Goal: Information Seeking & Learning: Learn about a topic

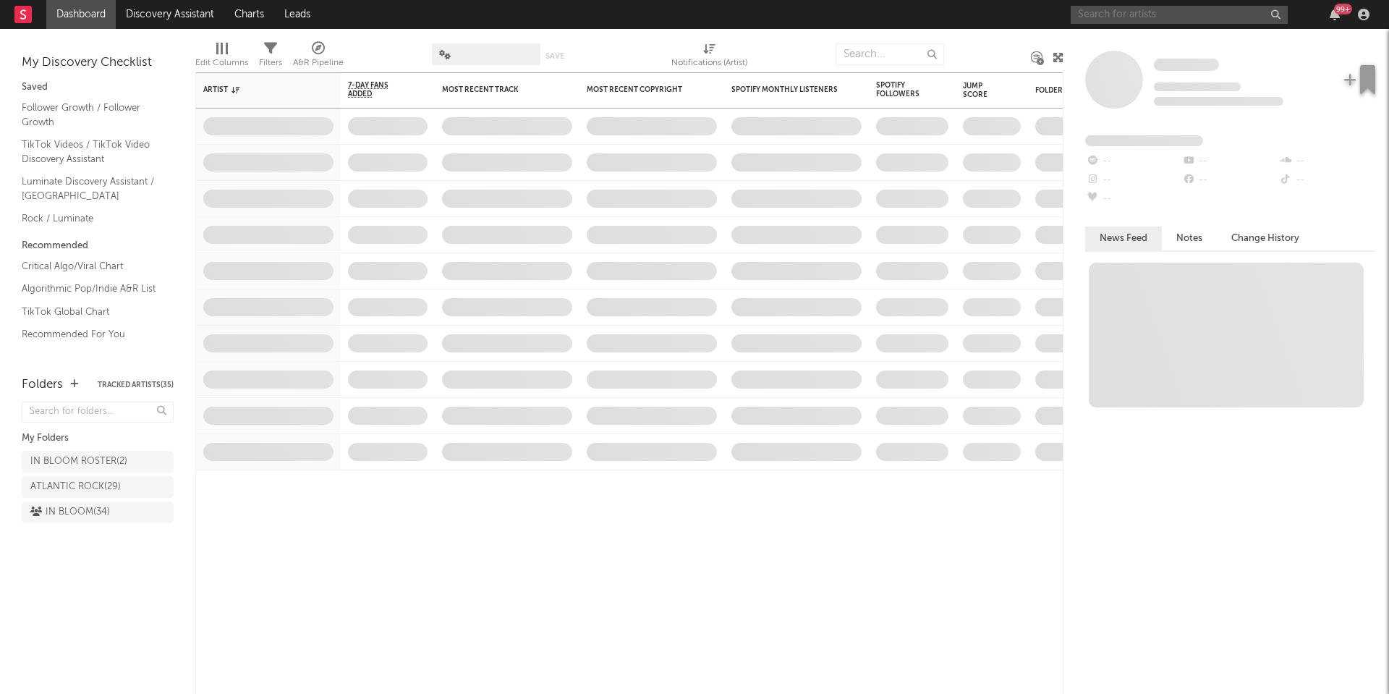
click at [1104, 12] on input "text" at bounding box center [1178, 15] width 217 height 18
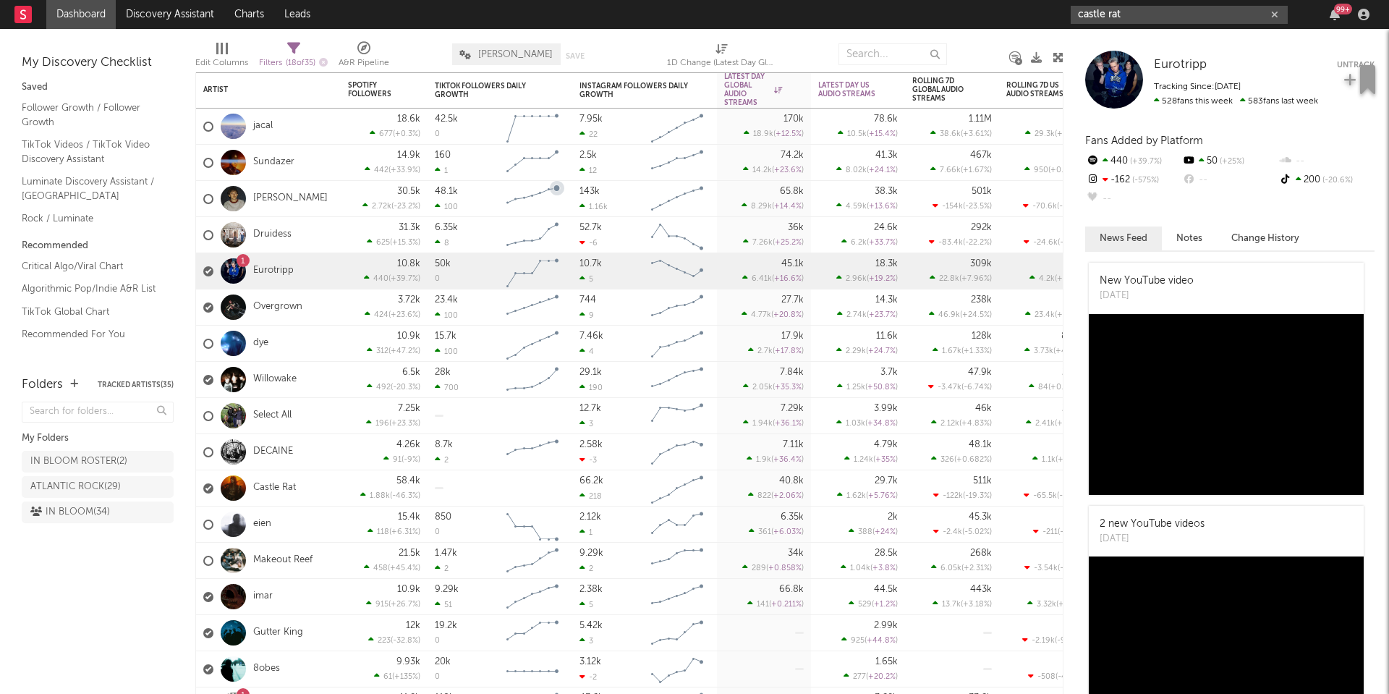
type input "castle rat"
click at [309, 270] on div "1 Eurotripp" at bounding box center [268, 271] width 145 height 36
click at [242, 261] on div "1" at bounding box center [243, 261] width 4 height 0
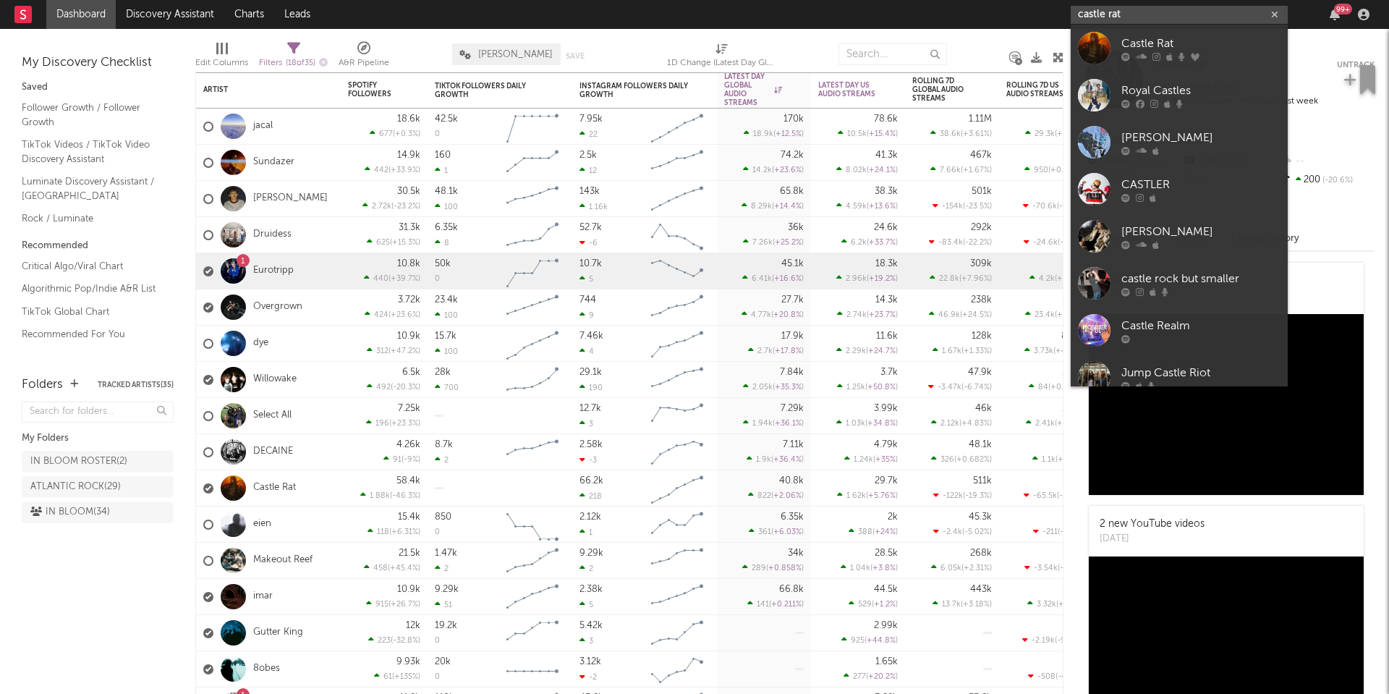
click at [1142, 17] on input "castle rat" at bounding box center [1178, 15] width 217 height 18
click at [1141, 52] on icon at bounding box center [1141, 56] width 11 height 9
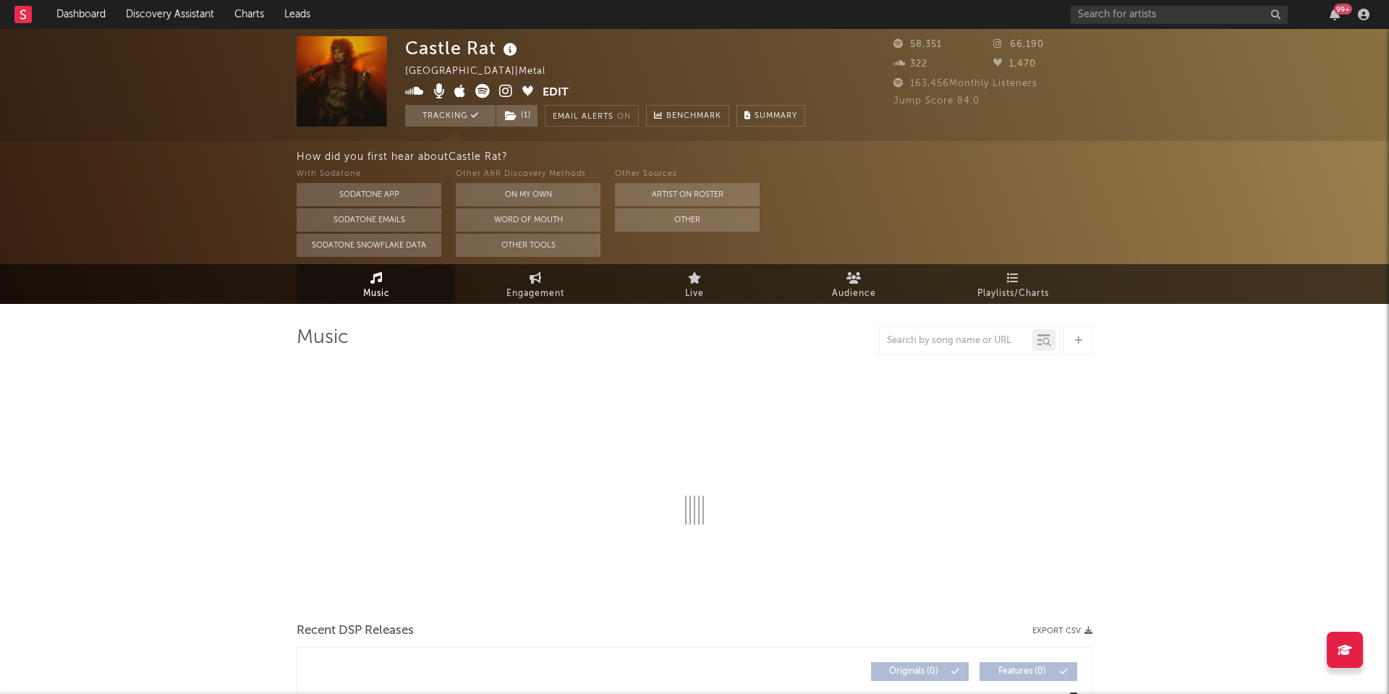
select select "6m"
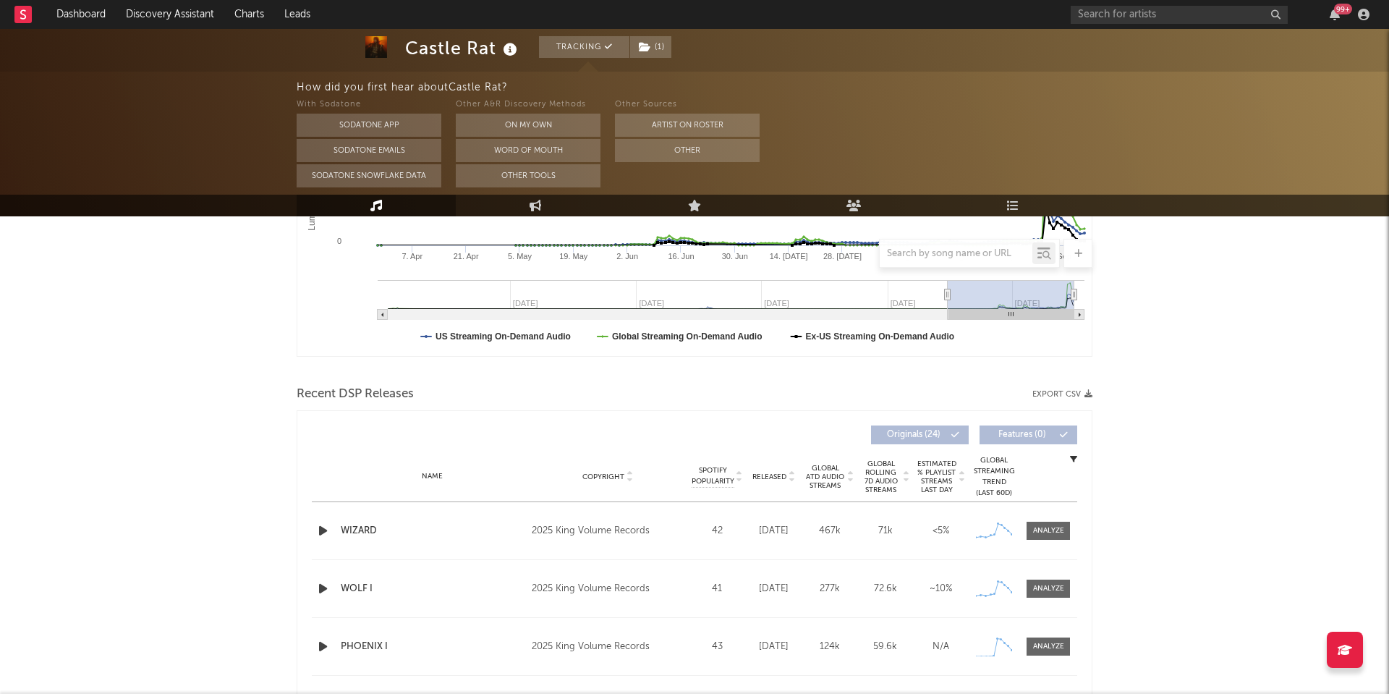
scroll to position [363, 0]
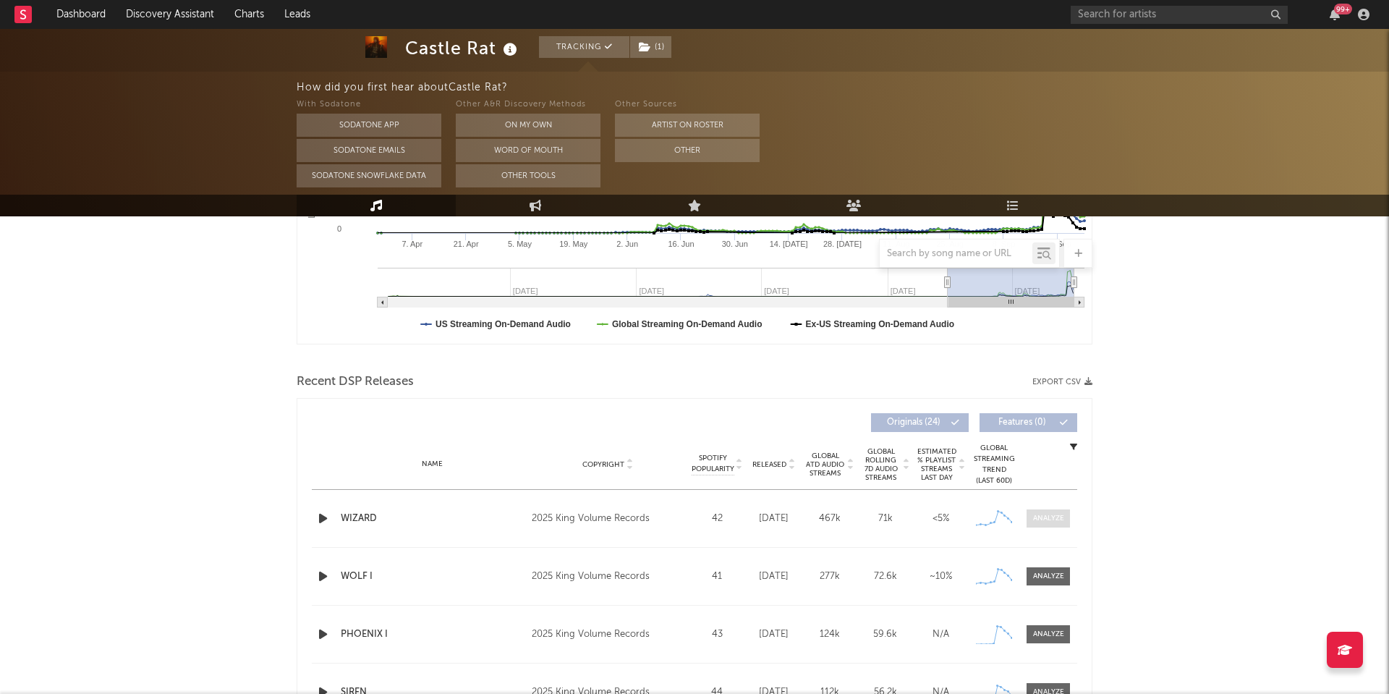
click at [1040, 522] on div at bounding box center [1048, 518] width 31 height 11
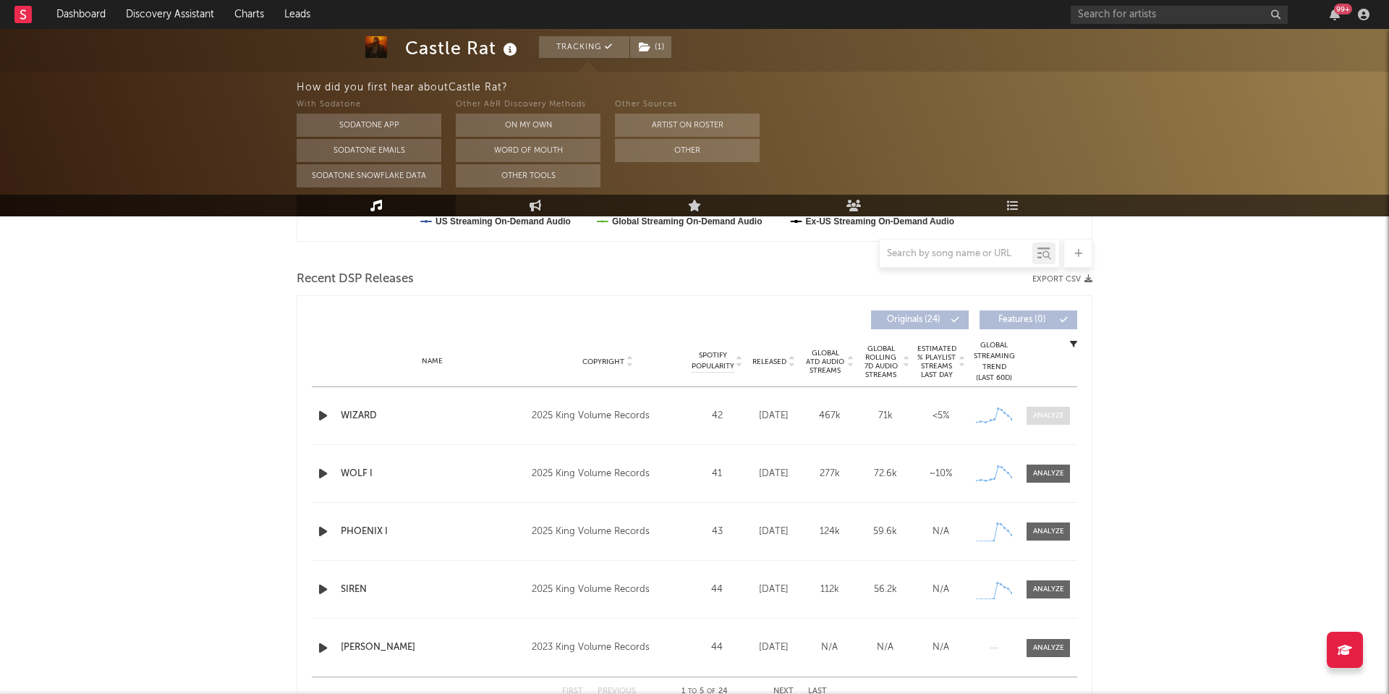
click at [1049, 409] on span at bounding box center [1047, 415] width 43 height 18
select select "1w"
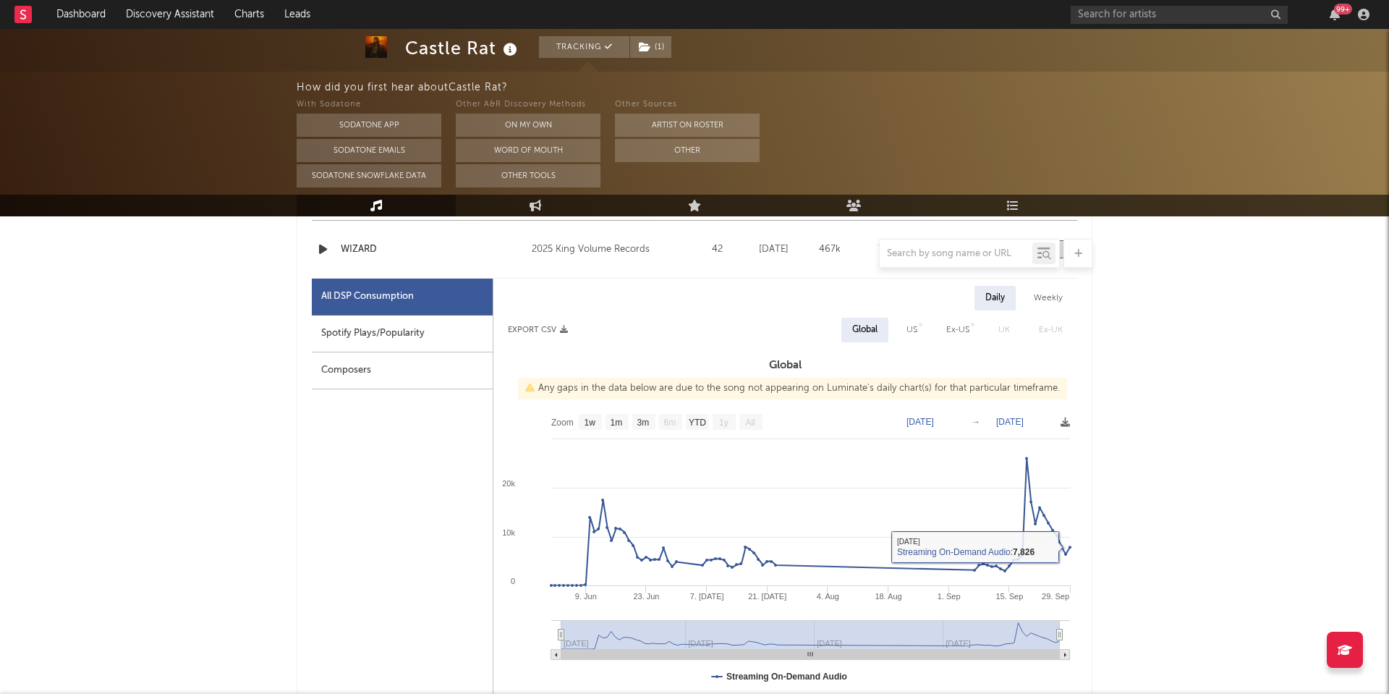
scroll to position [582, 0]
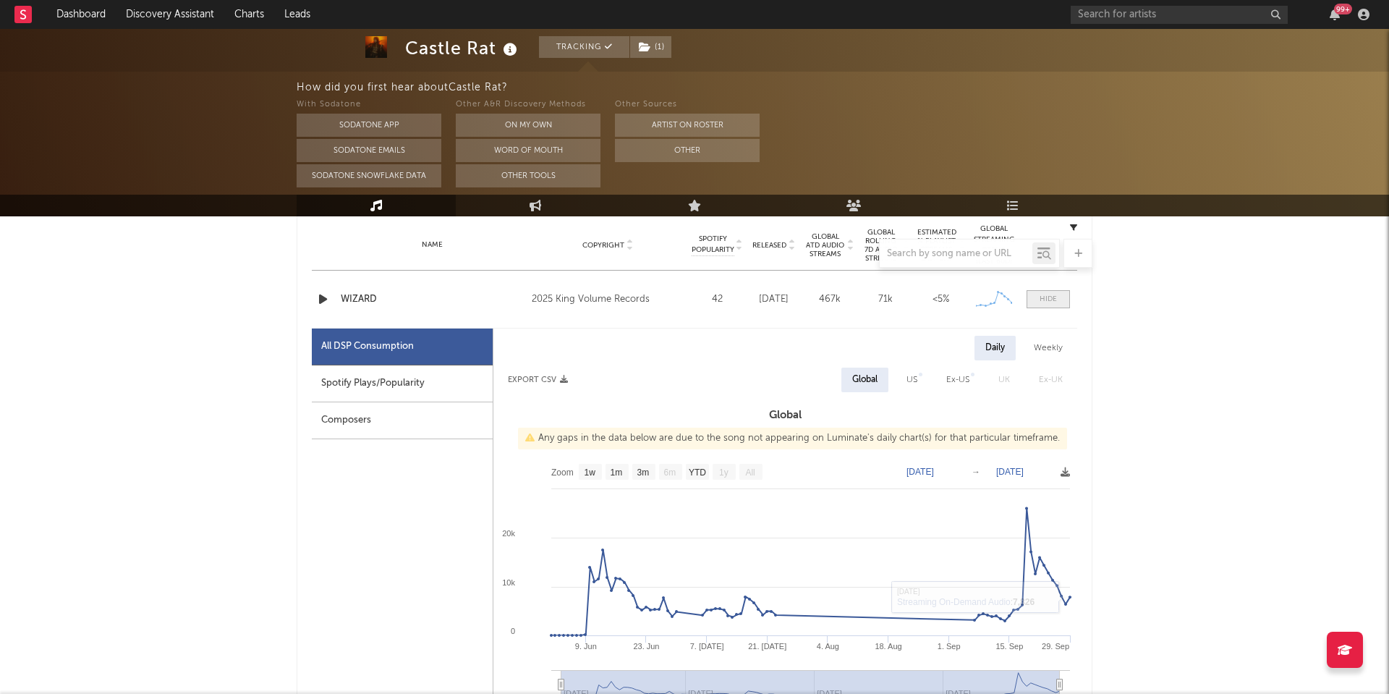
click at [1051, 307] on span at bounding box center [1047, 299] width 43 height 18
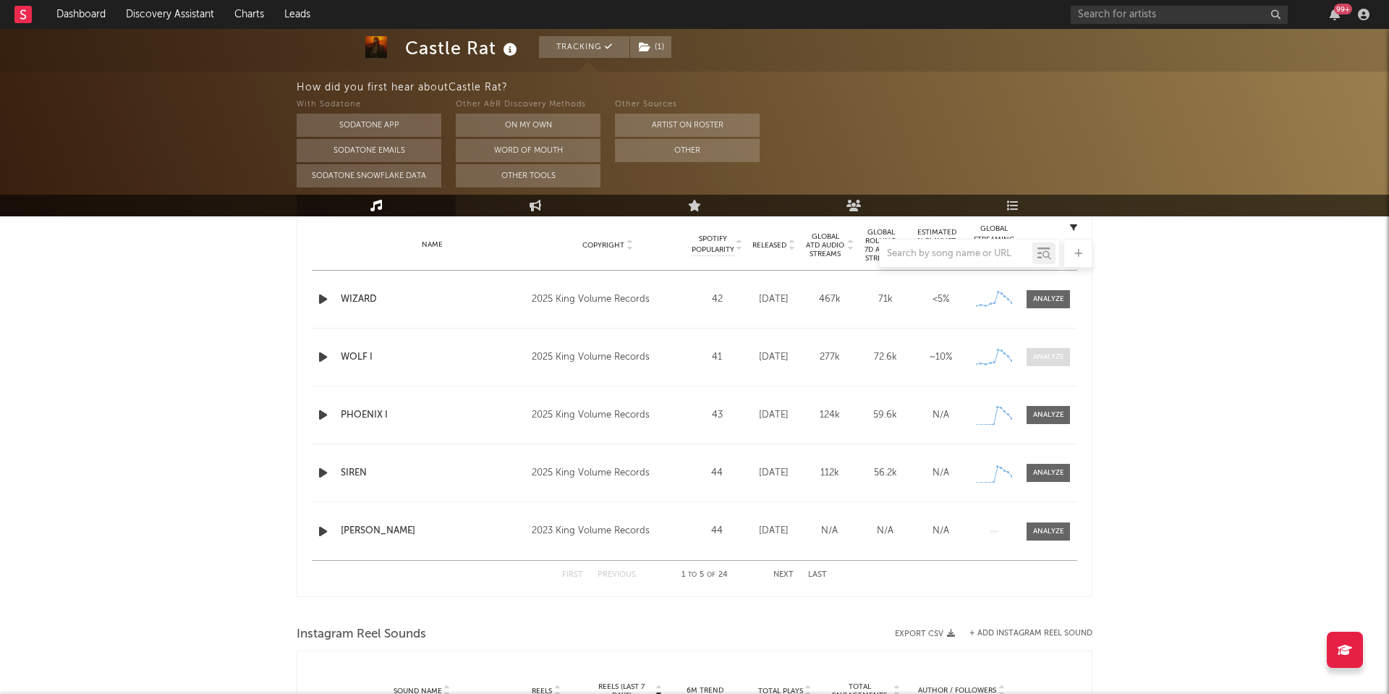
click at [1046, 356] on div at bounding box center [1048, 357] width 31 height 11
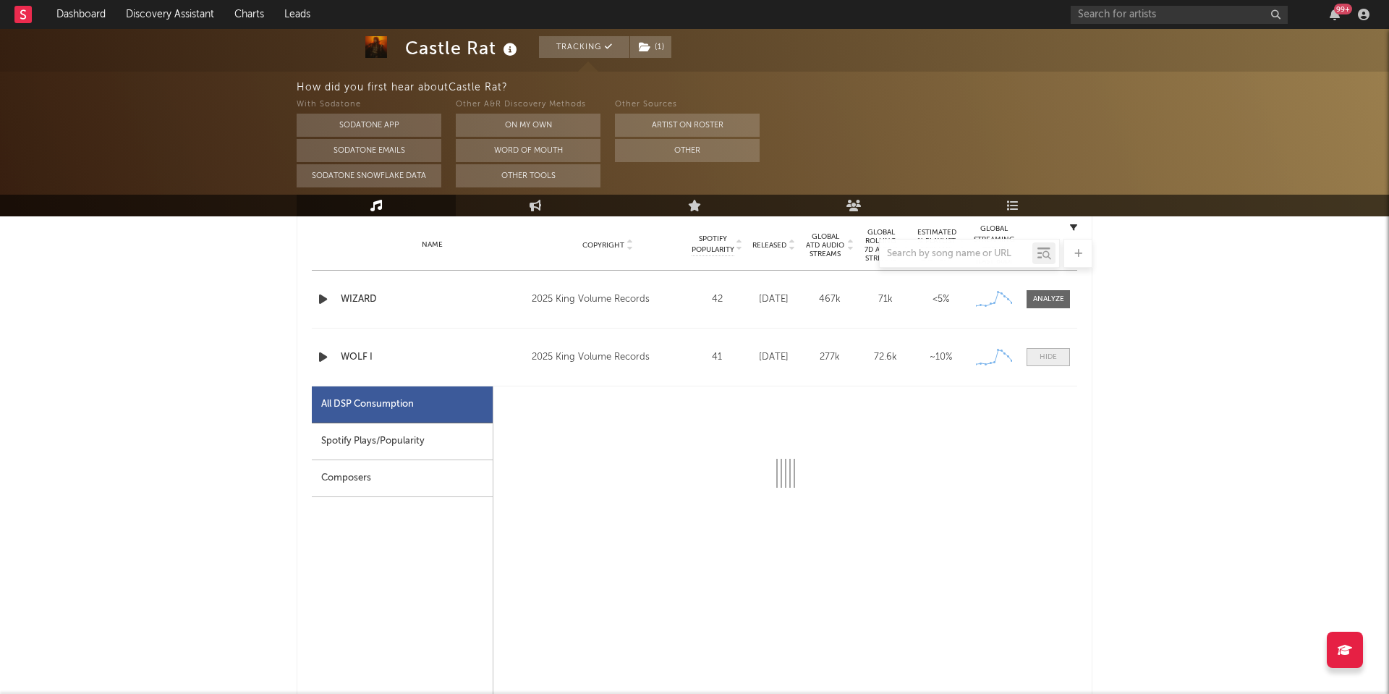
select select "1w"
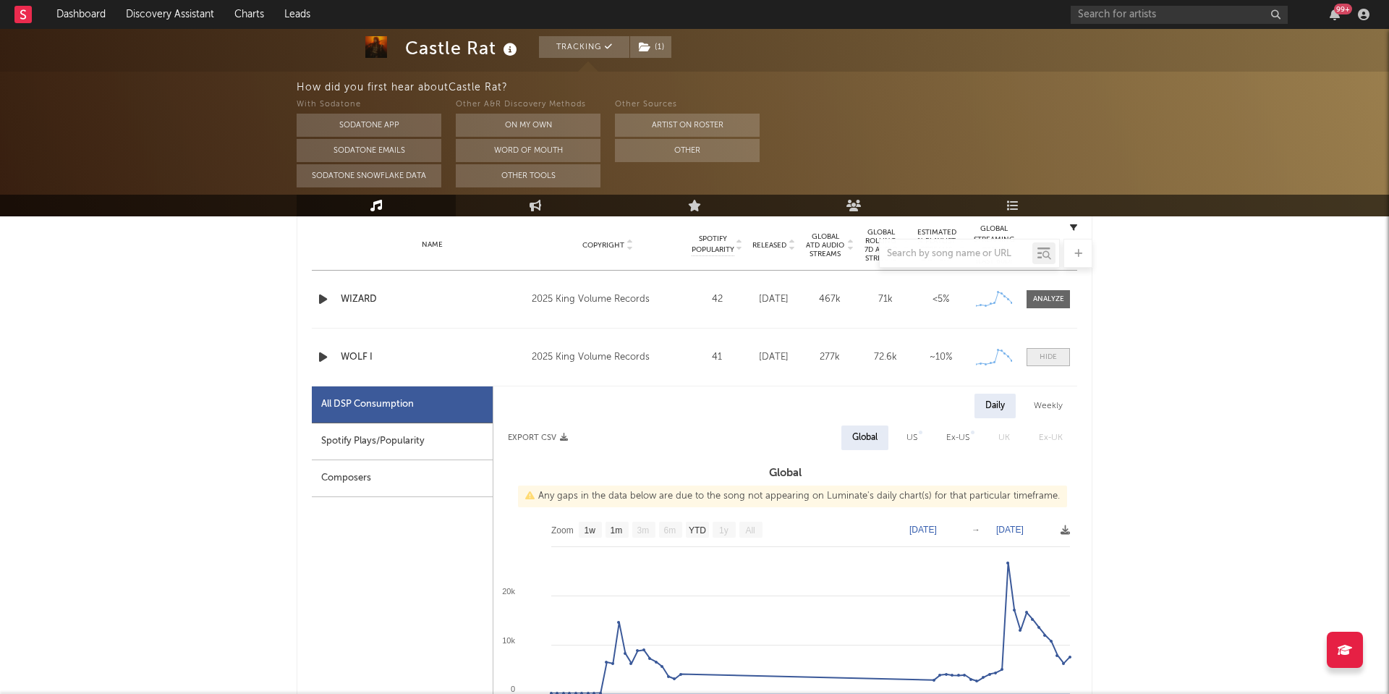
click at [1046, 356] on div at bounding box center [1047, 357] width 17 height 11
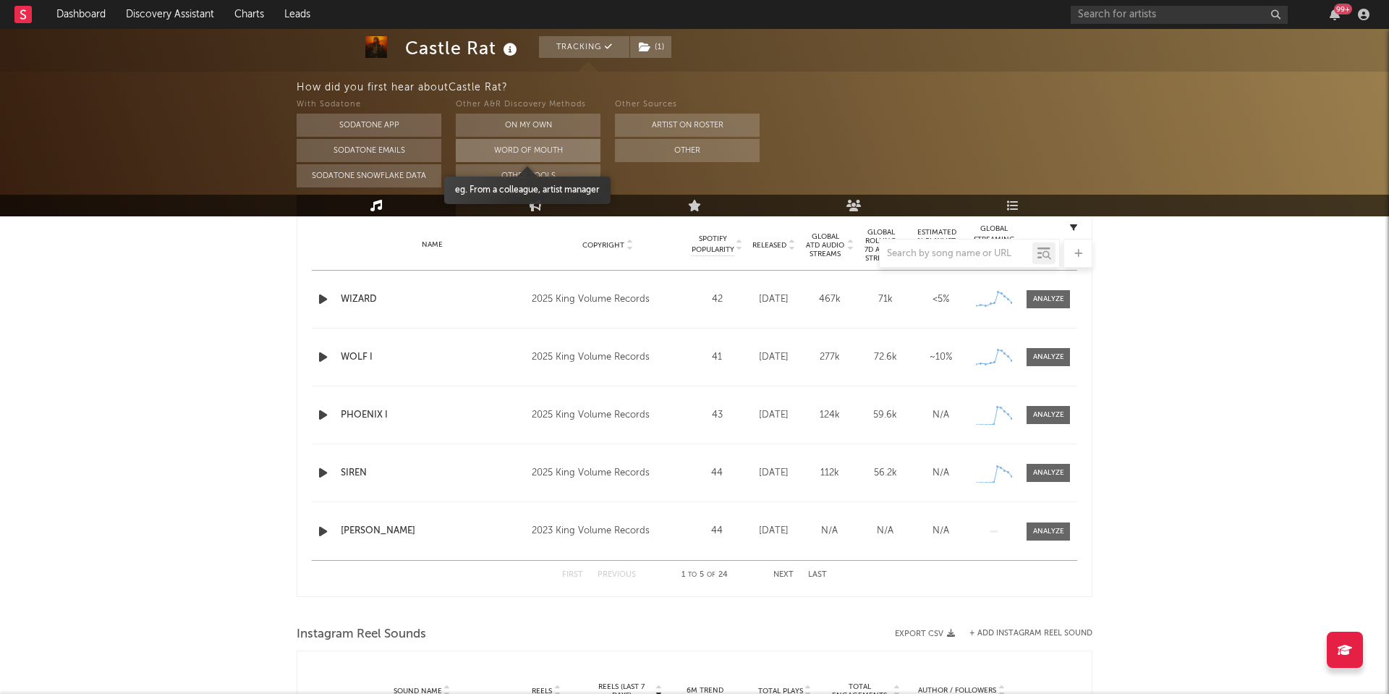
click at [548, 150] on button "Word Of Mouth" at bounding box center [528, 150] width 145 height 23
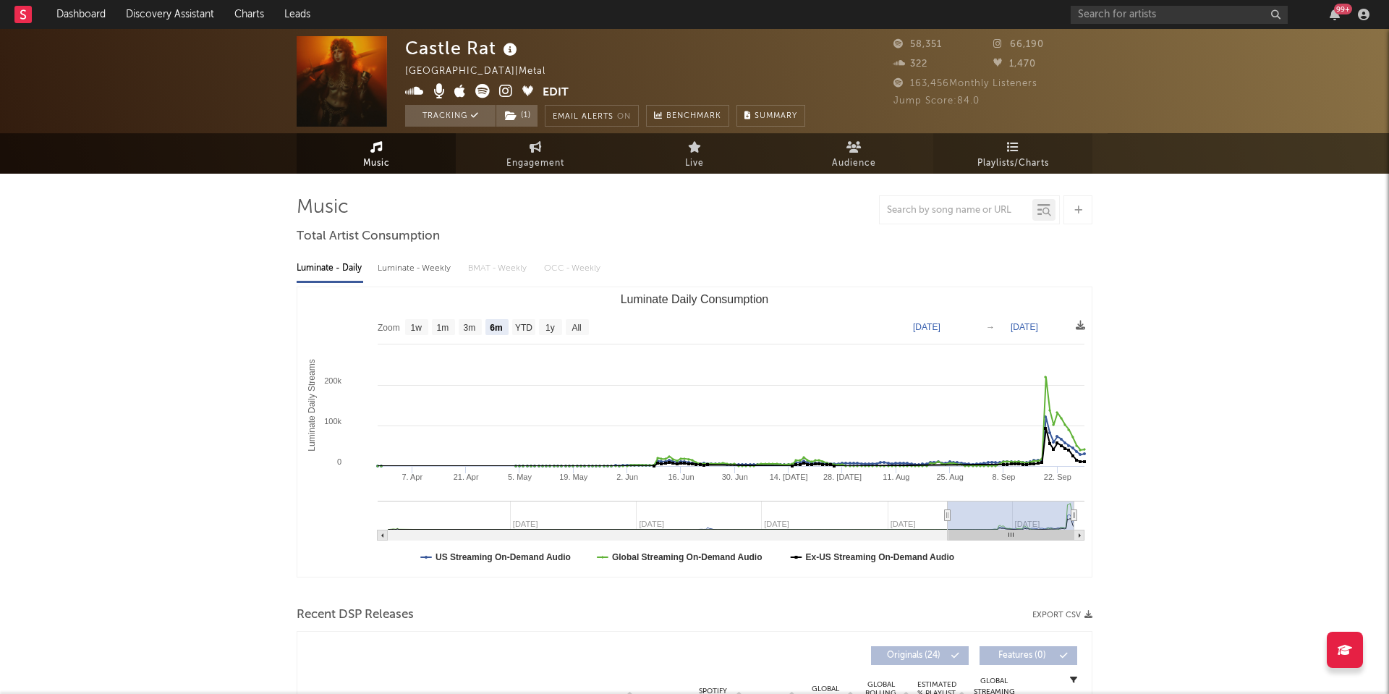
scroll to position [0, 0]
click at [998, 158] on span "Playlists/Charts" at bounding box center [1013, 163] width 72 height 17
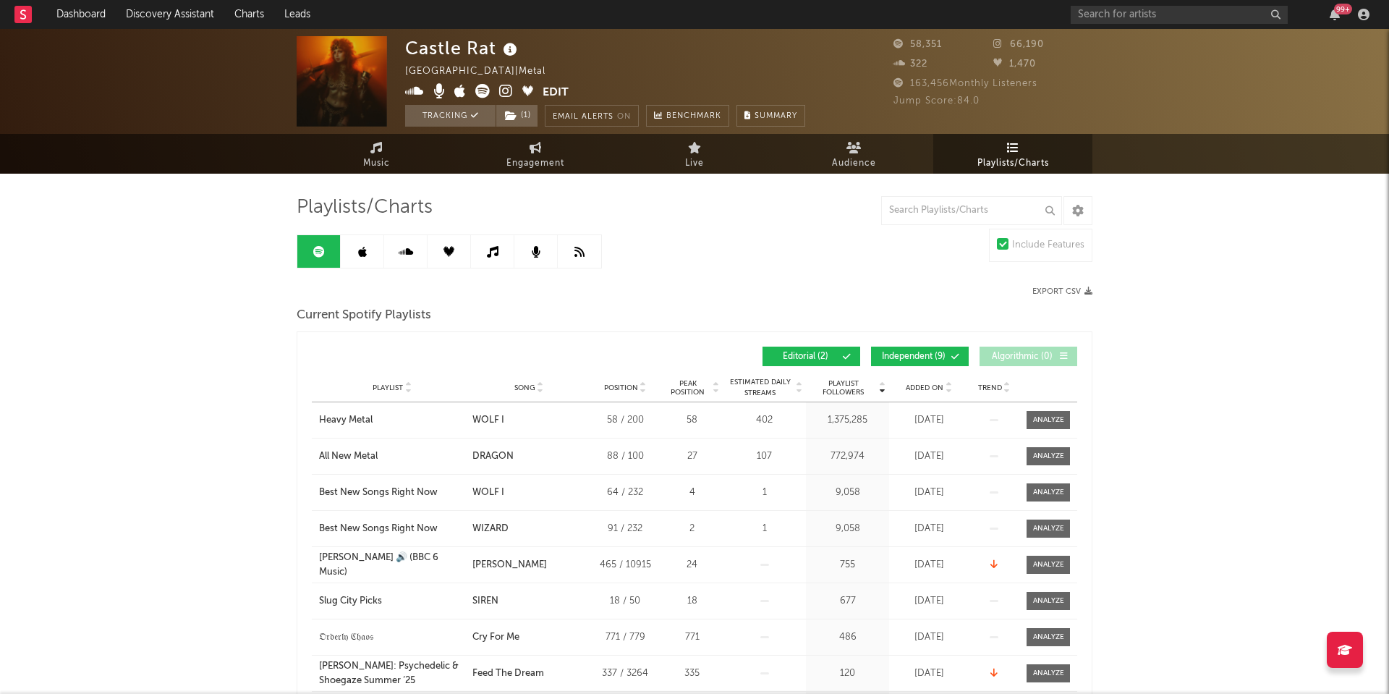
click at [924, 389] on span "Added On" at bounding box center [925, 387] width 38 height 9
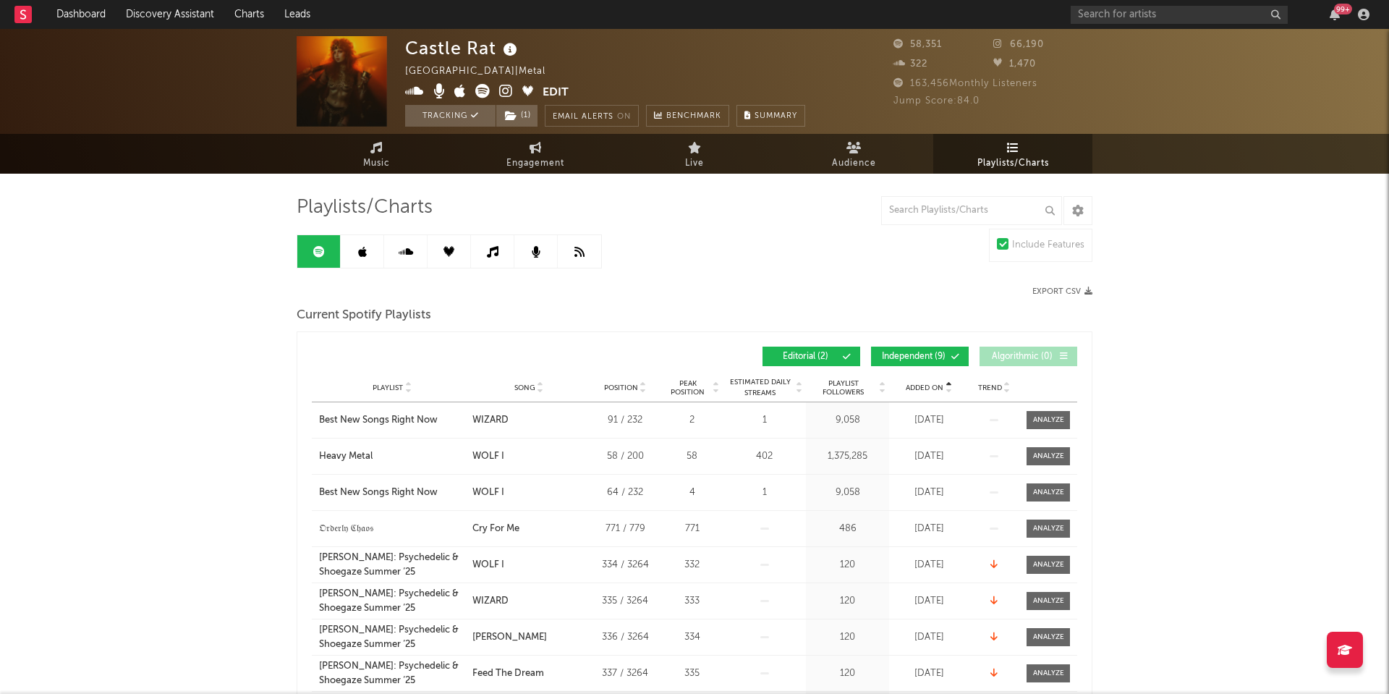
click at [924, 389] on span "Added On" at bounding box center [925, 387] width 38 height 9
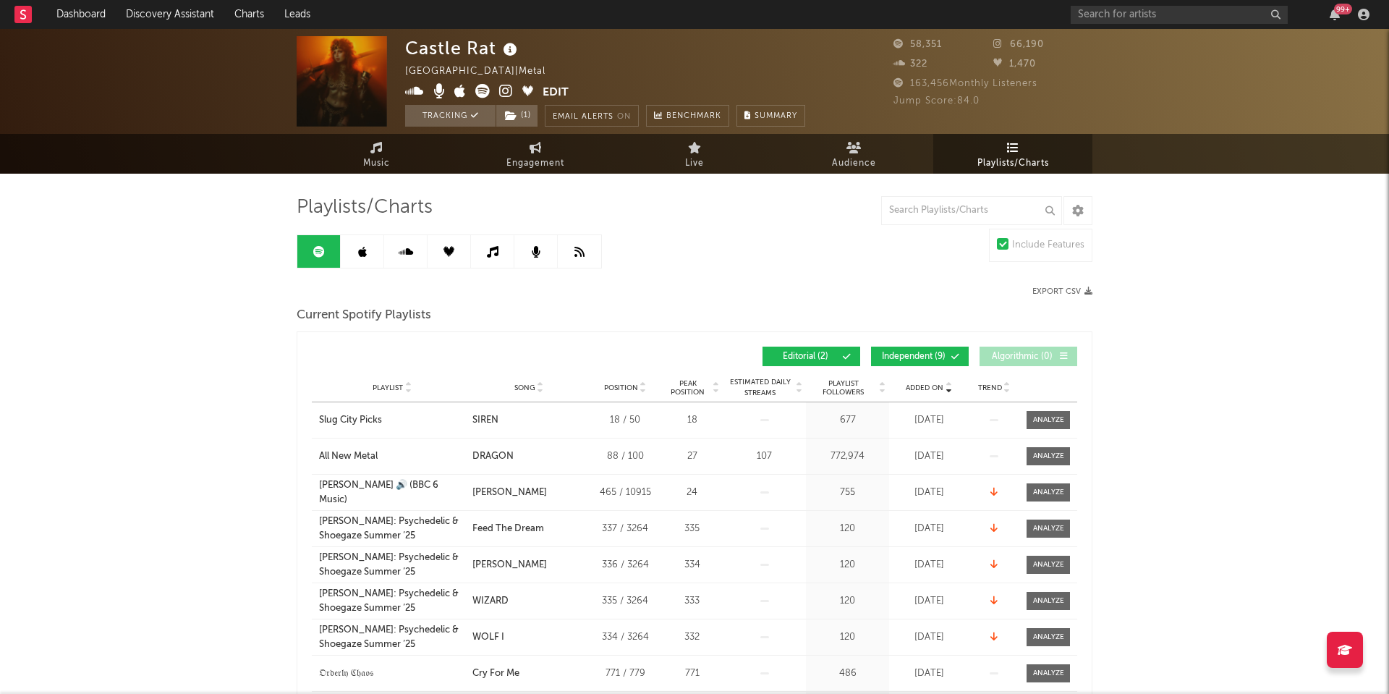
click at [372, 257] on link at bounding box center [362, 251] width 43 height 33
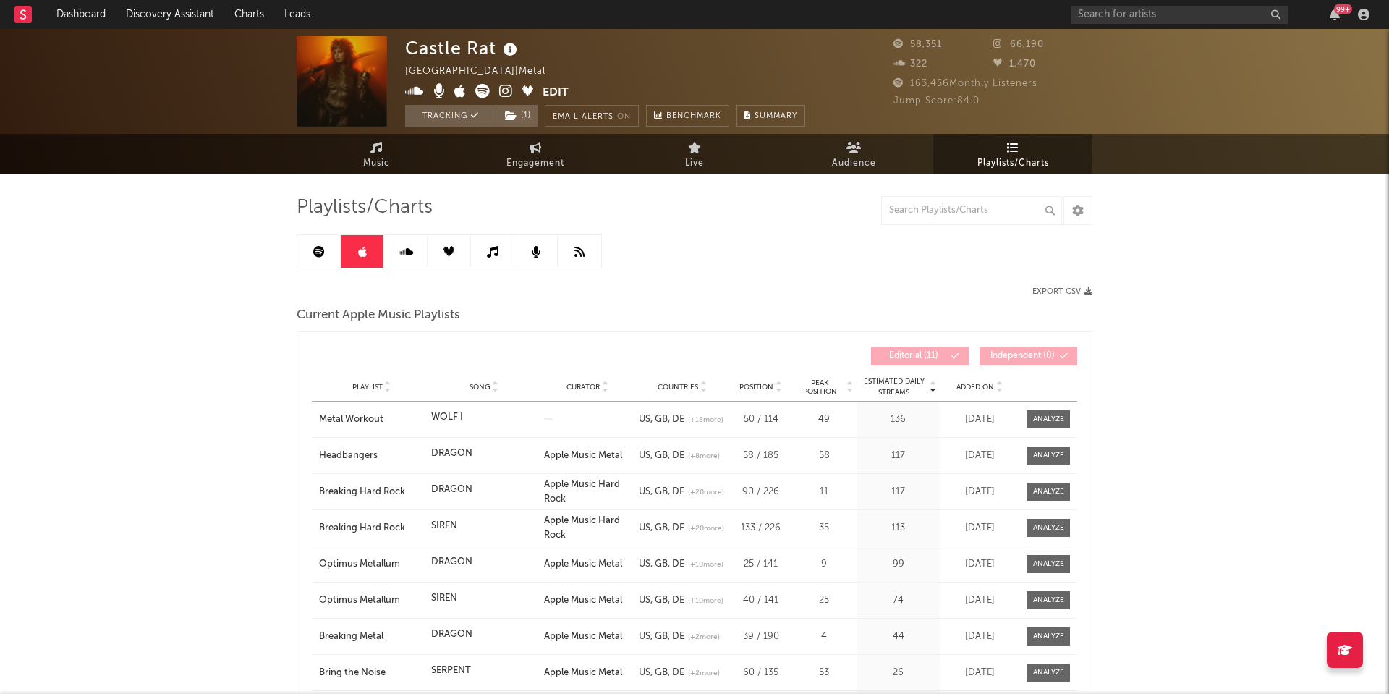
click at [971, 381] on div "Added On" at bounding box center [979, 386] width 72 height 11
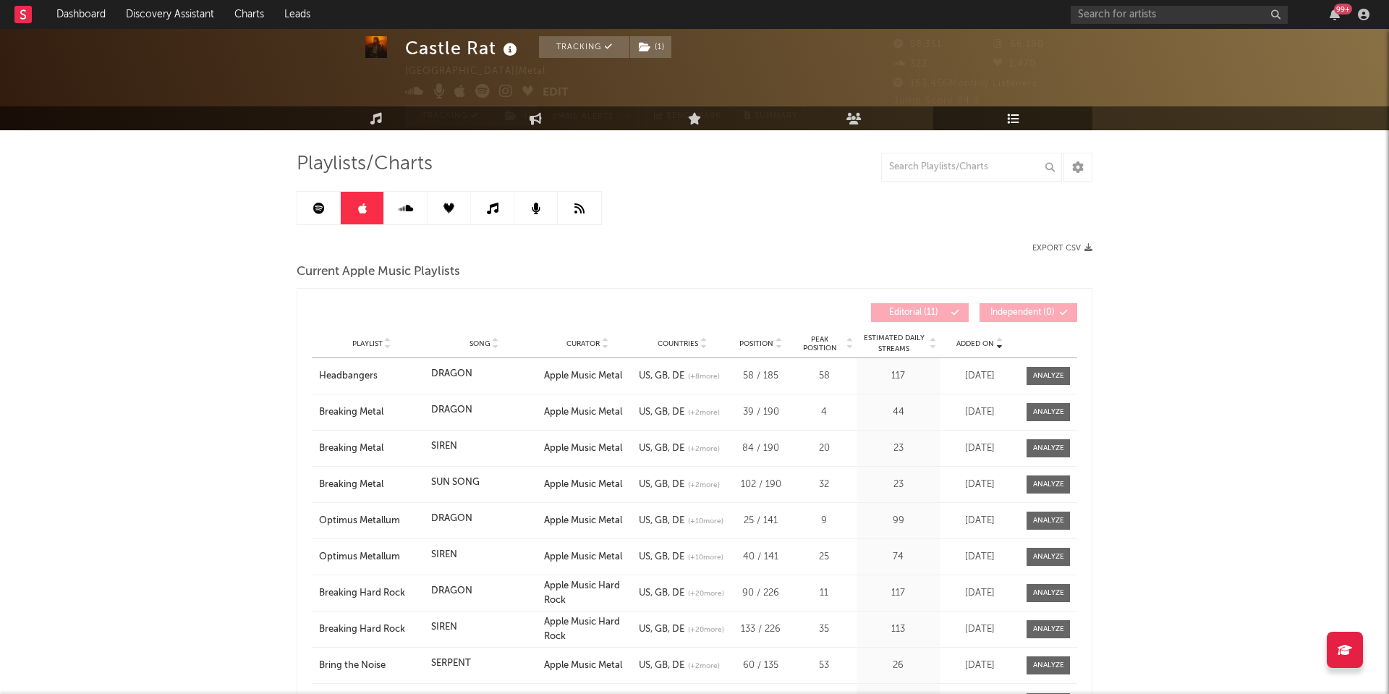
scroll to position [34, 0]
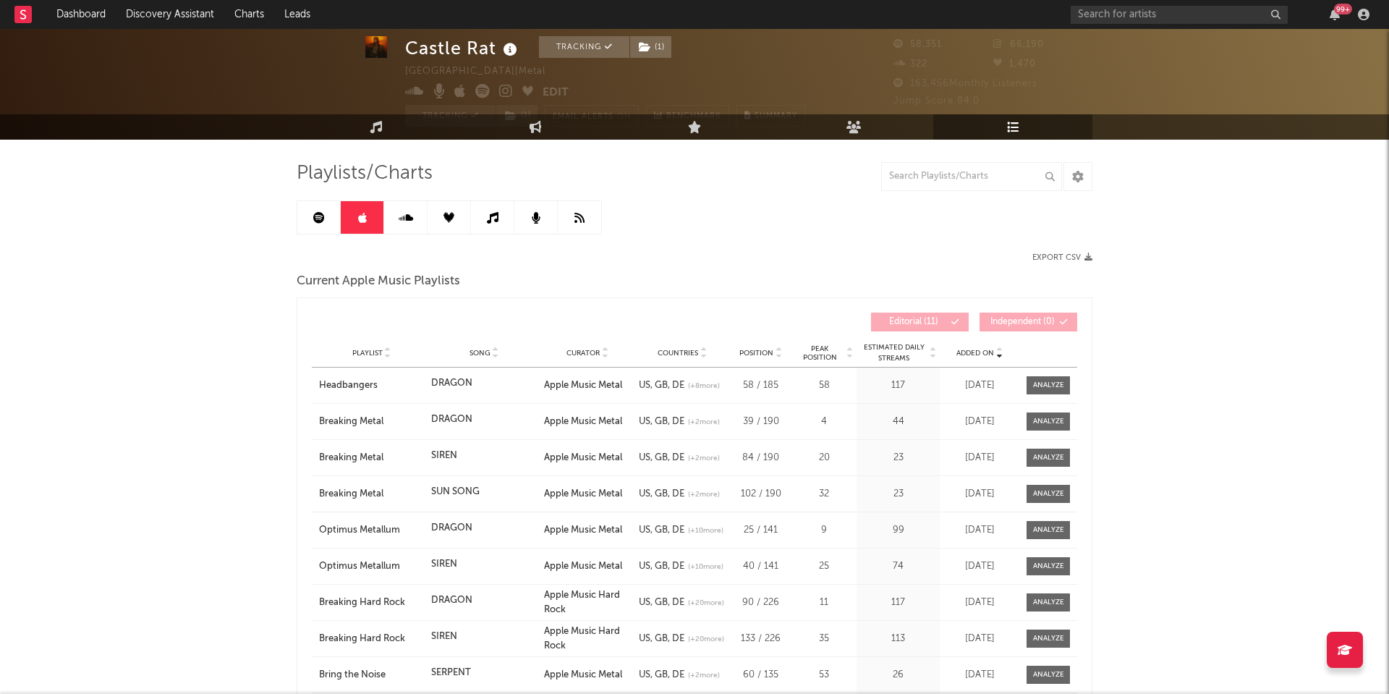
click at [406, 221] on icon at bounding box center [406, 218] width 14 height 12
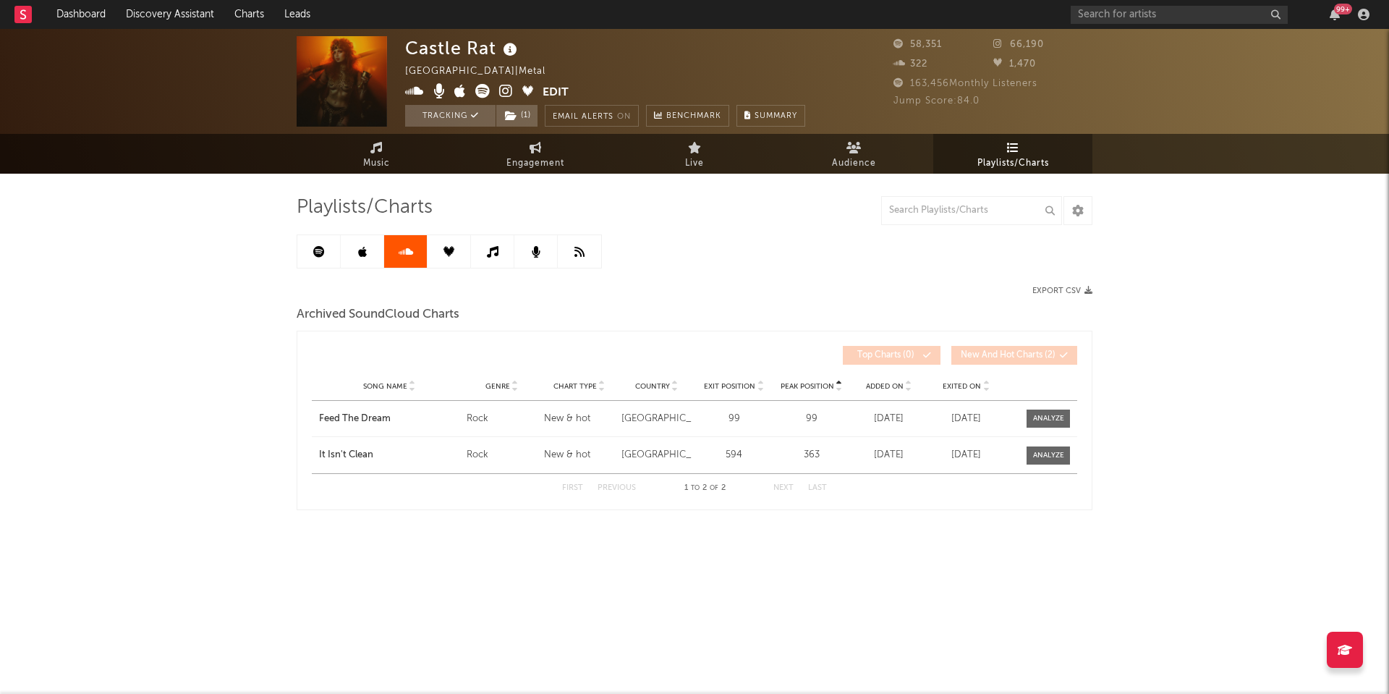
click at [443, 253] on icon at bounding box center [448, 251] width 11 height 11
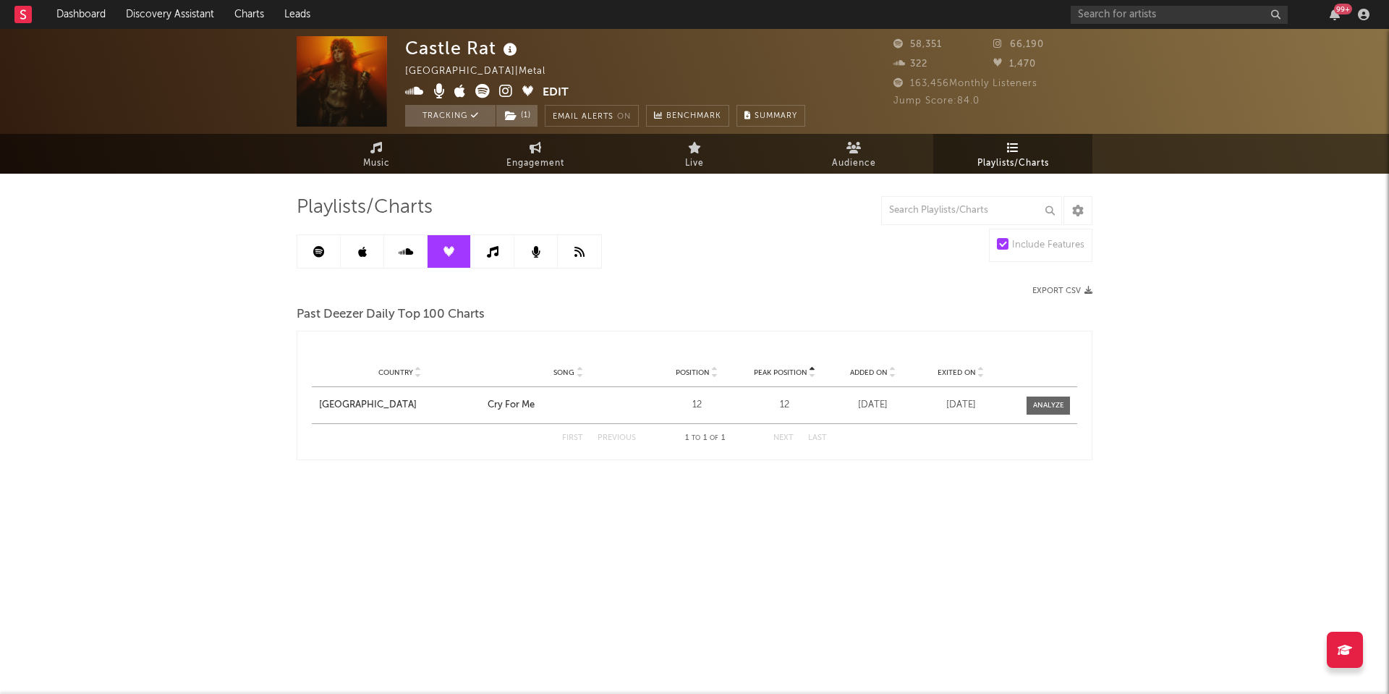
click at [487, 262] on link at bounding box center [492, 251] width 43 height 33
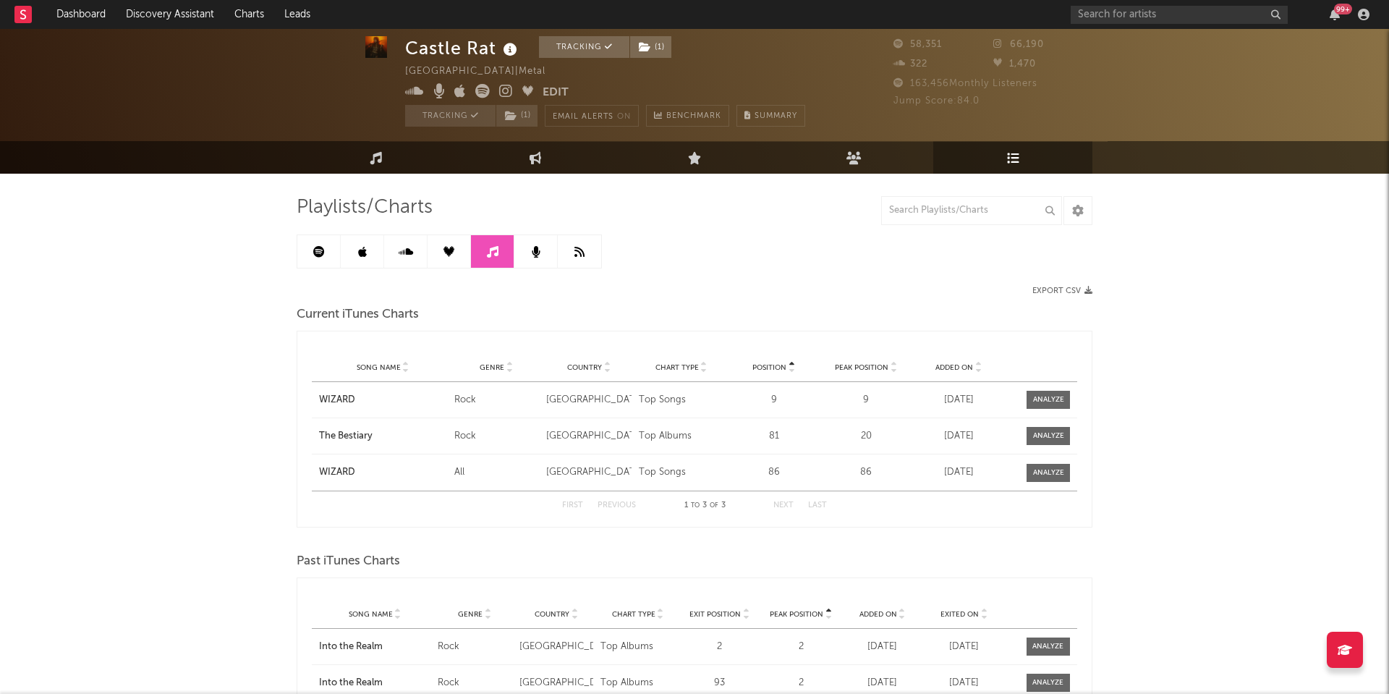
scroll to position [37, 0]
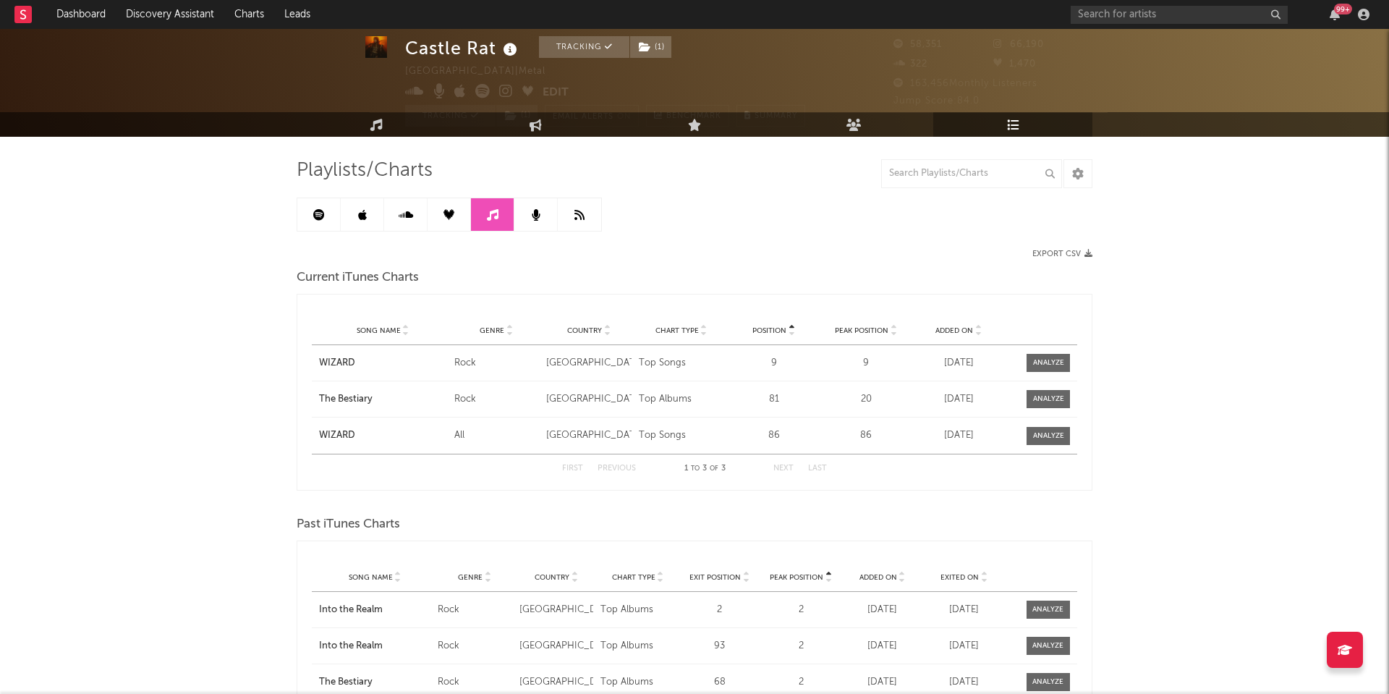
click at [946, 332] on span "Added On" at bounding box center [954, 330] width 38 height 9
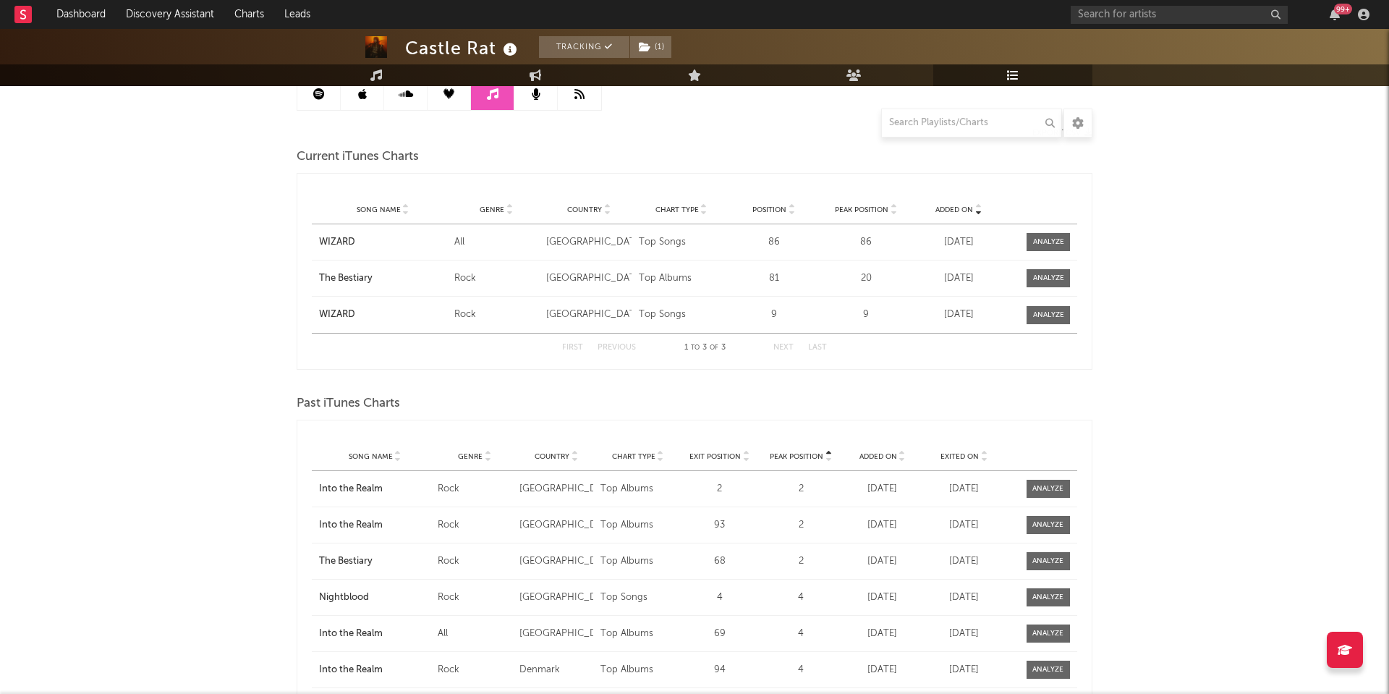
scroll to position [167, 0]
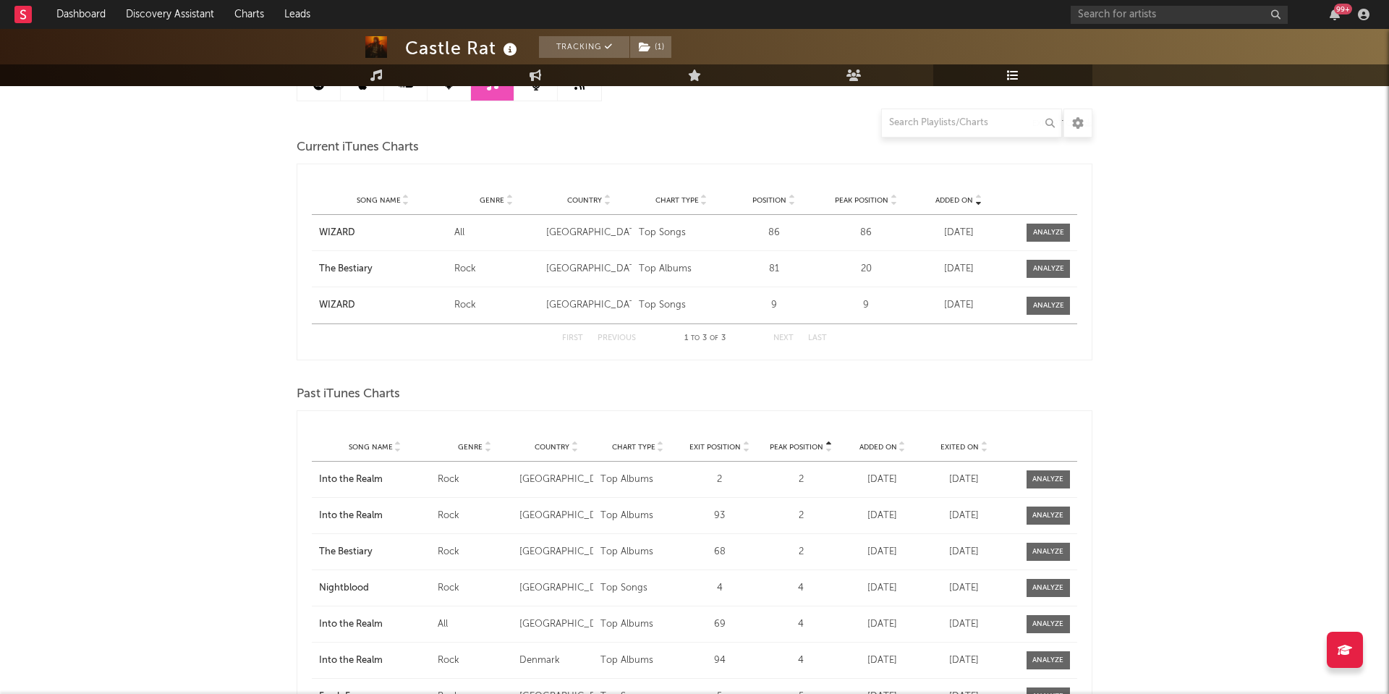
click at [951, 452] on div "Song Name Genre Country Chart Type Exit Position Peak Position Added On Exited …" at bounding box center [694, 447] width 765 height 29
click at [951, 446] on span "Exited On" at bounding box center [959, 447] width 38 height 9
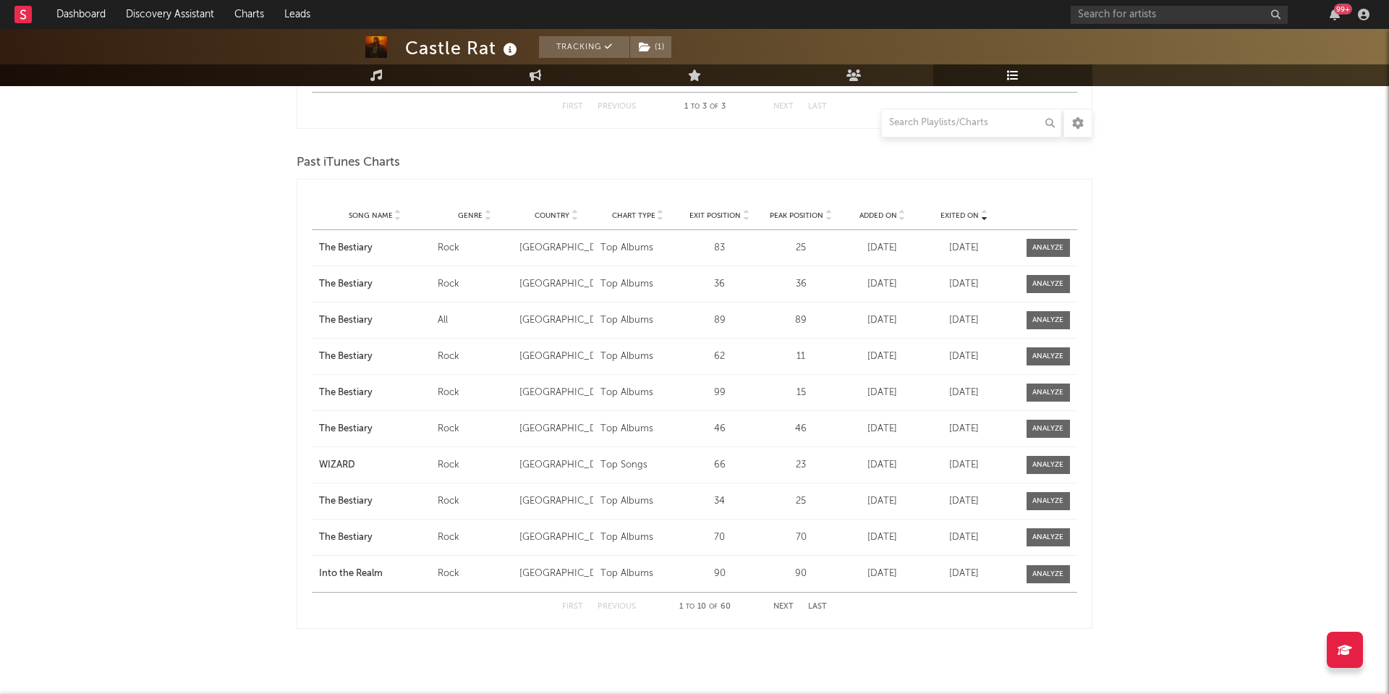
scroll to position [399, 0]
click at [772, 604] on div "First Previous 1 to 10 of 60 Next Last" at bounding box center [694, 606] width 265 height 28
click at [780, 604] on button "Next" at bounding box center [783, 606] width 20 height 8
click at [629, 603] on button "Previous" at bounding box center [616, 606] width 38 height 8
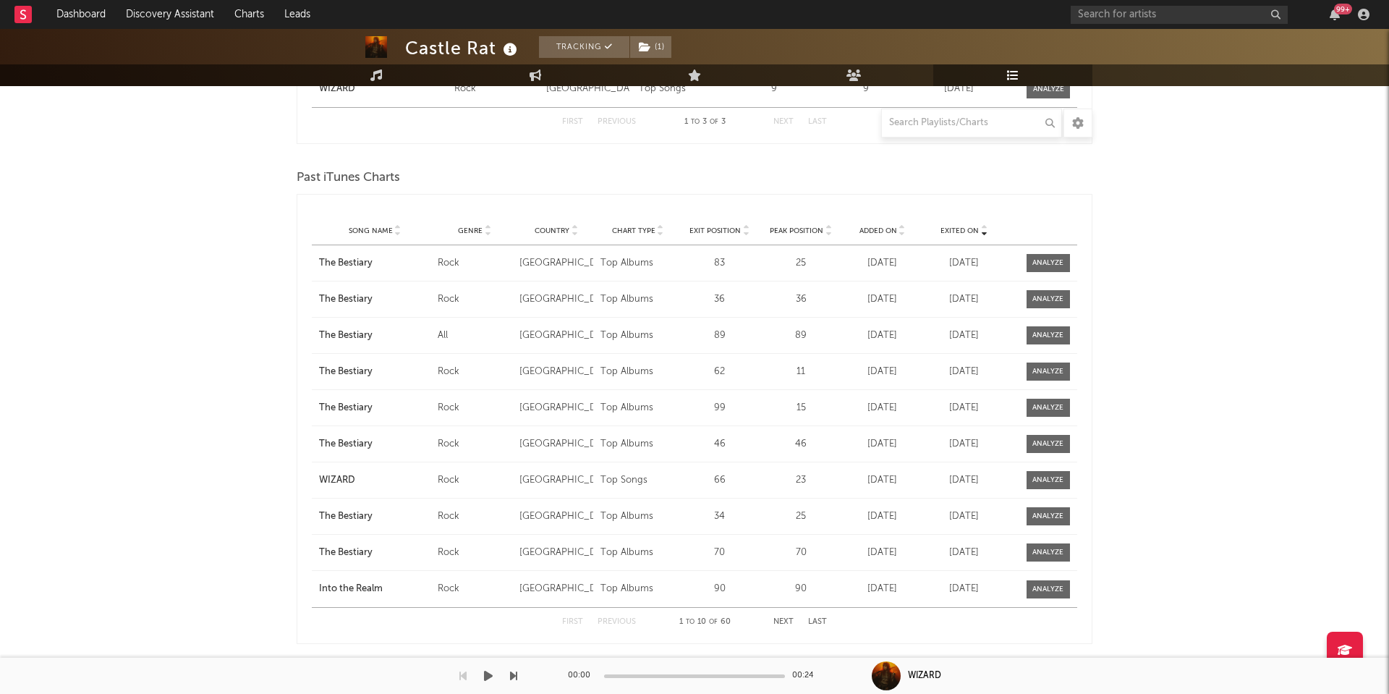
scroll to position [395, 0]
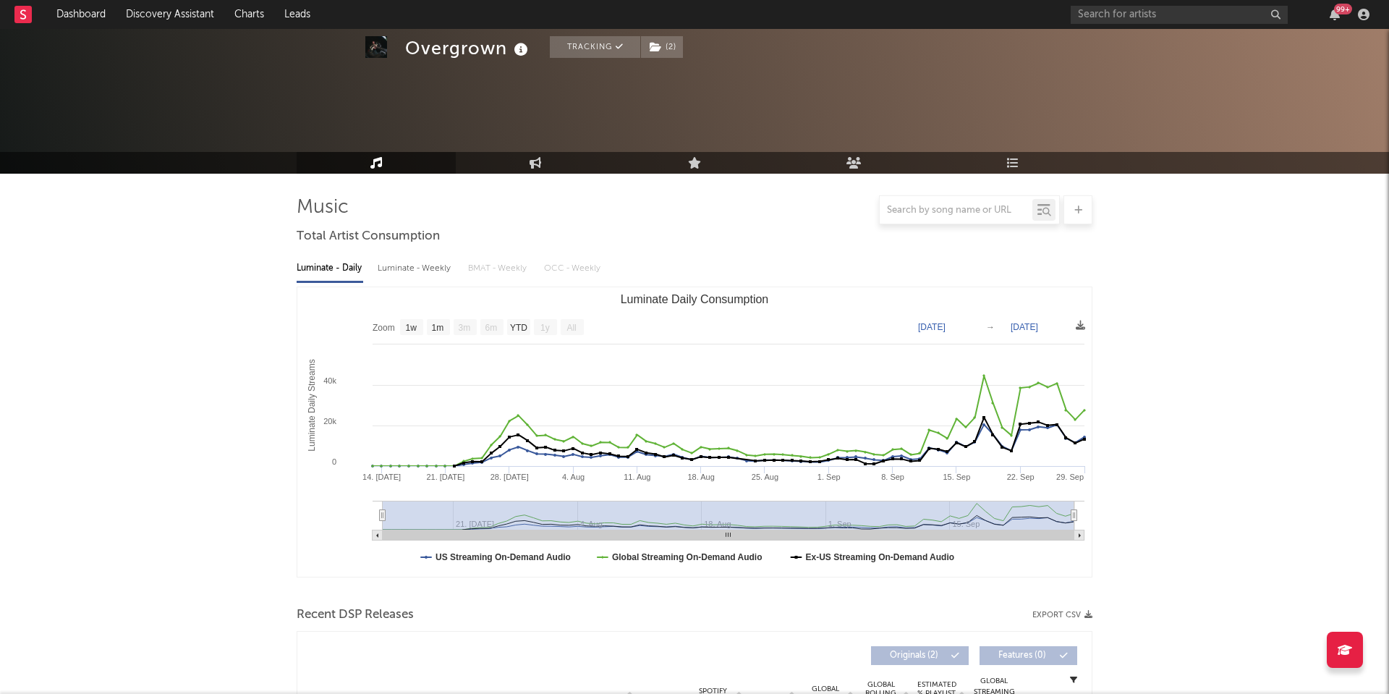
select select "1w"
